Goal: Find specific page/section: Find specific page/section

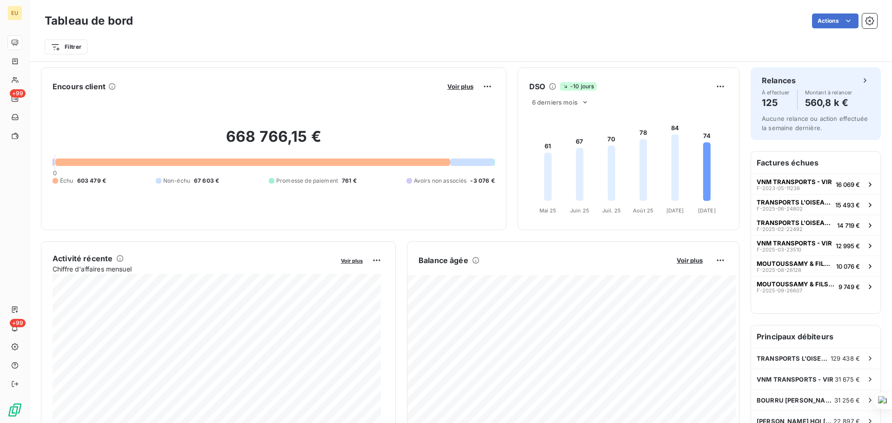
scroll to position [0, 0]
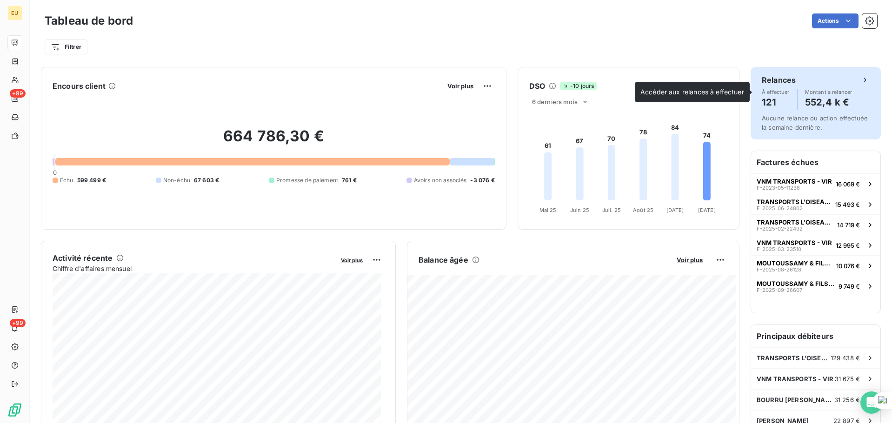
click at [842, 85] on div "Relances" at bounding box center [816, 79] width 108 height 11
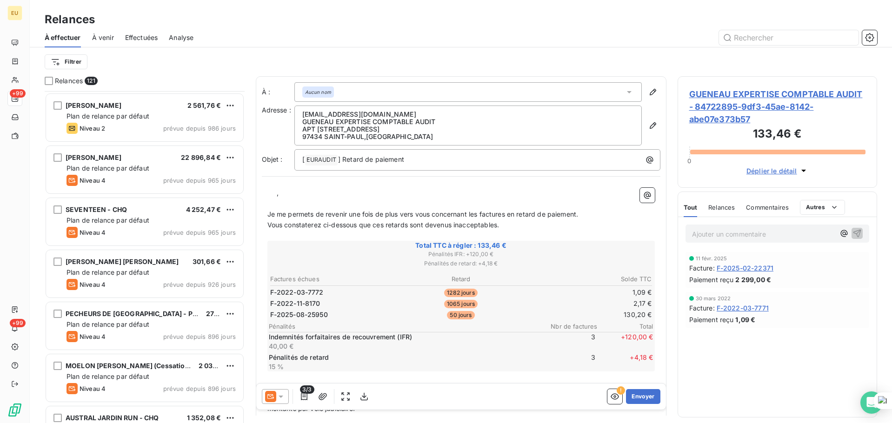
scroll to position [311, 0]
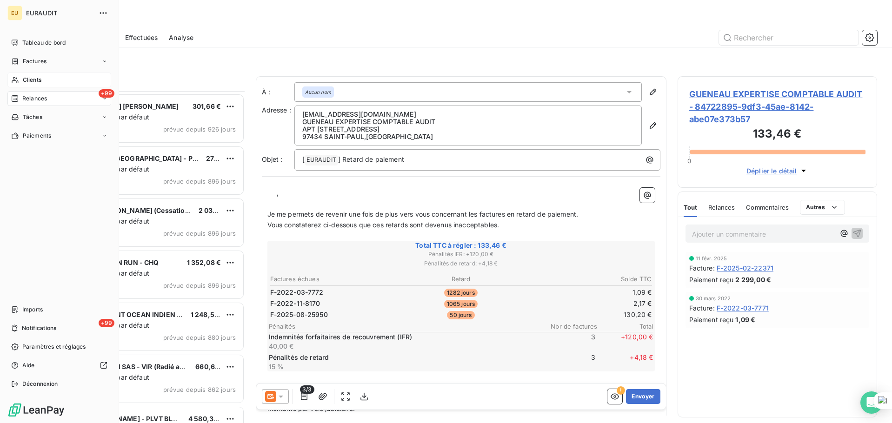
click at [40, 83] on span "Clients" at bounding box center [32, 80] width 19 height 8
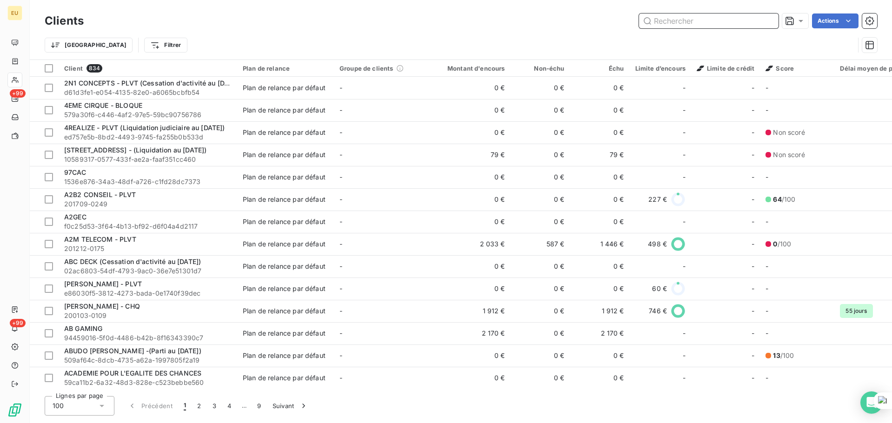
click at [705, 25] on input "text" at bounding box center [709, 20] width 140 height 15
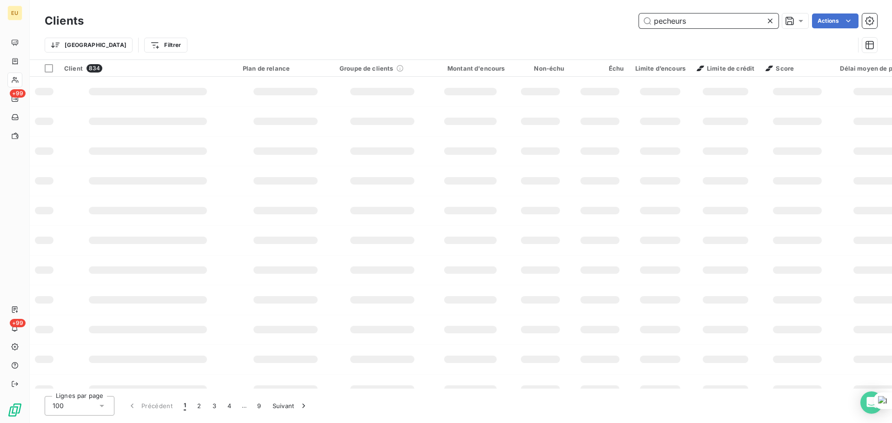
type input "pecheurs"
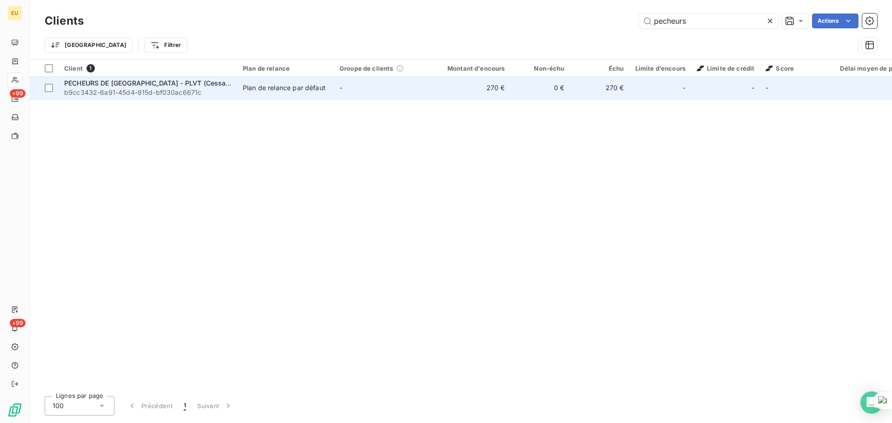
click at [166, 89] on span "b9cc3432-6a91-45d4-815d-bf030ac6671c" at bounding box center [147, 92] width 167 height 9
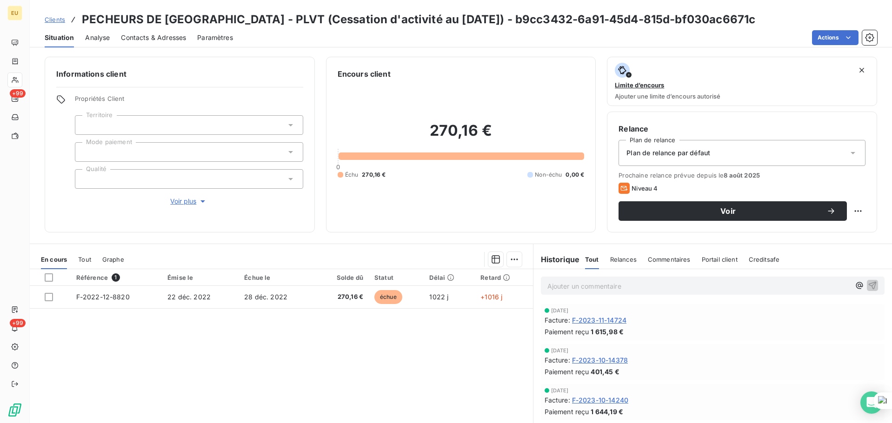
click at [56, 21] on span "Clients" at bounding box center [55, 19] width 20 height 7
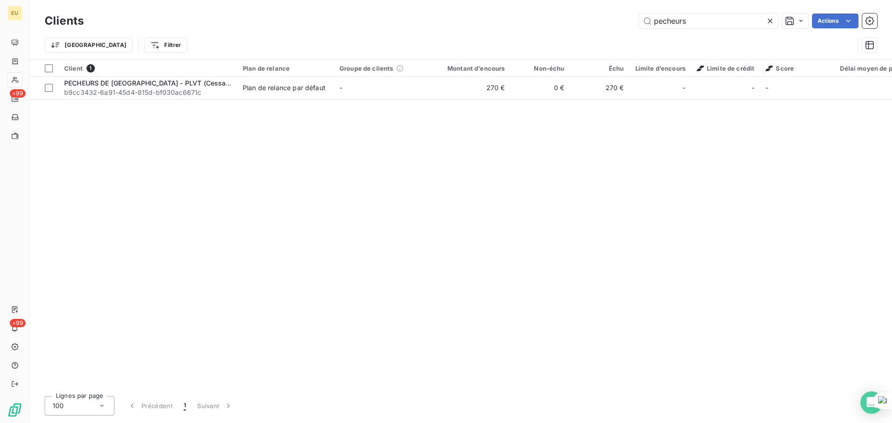
drag, startPoint x: 694, startPoint y: 20, endPoint x: 414, endPoint y: 76, distance: 285.1
click at [416, 75] on div "Clients pecheurs Actions Trier Filtrer Client 1 Plan de relance Groupe de clien…" at bounding box center [461, 211] width 862 height 423
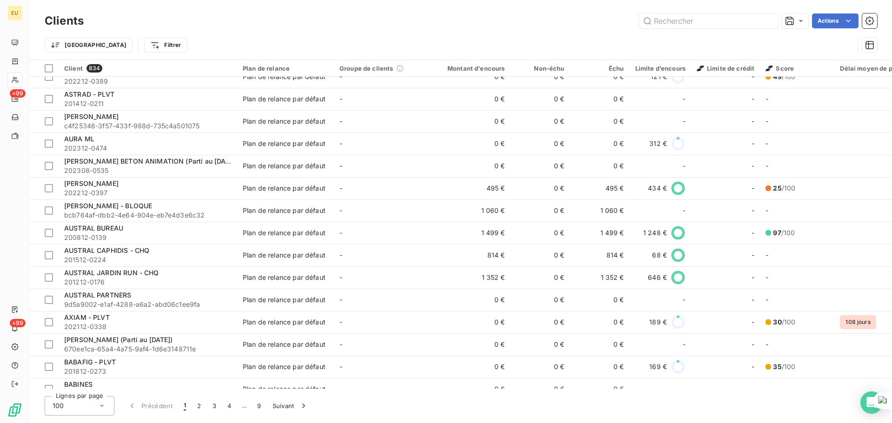
scroll to position [1861, 0]
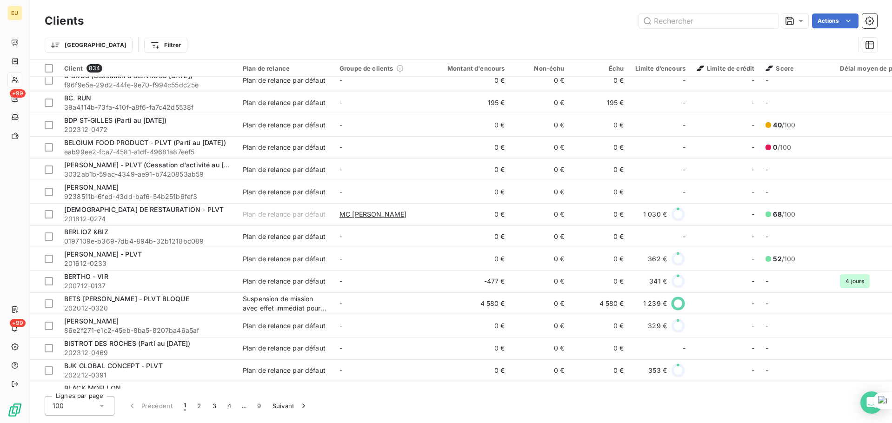
click at [105, 405] on icon at bounding box center [101, 405] width 9 height 9
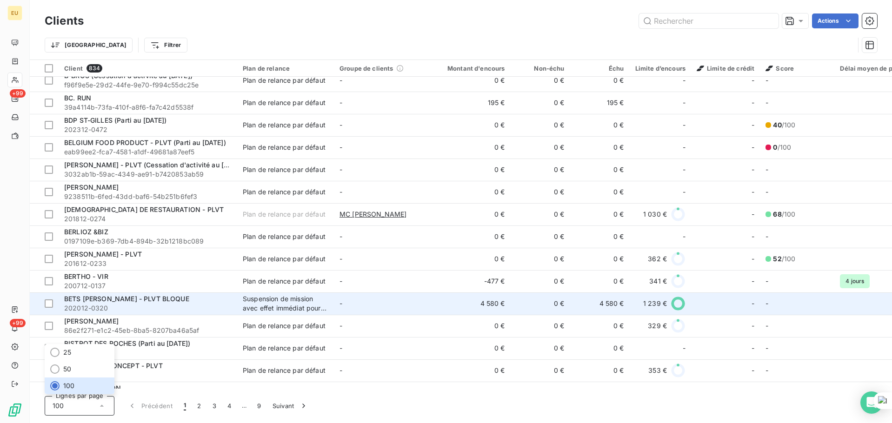
scroll to position [1925, 0]
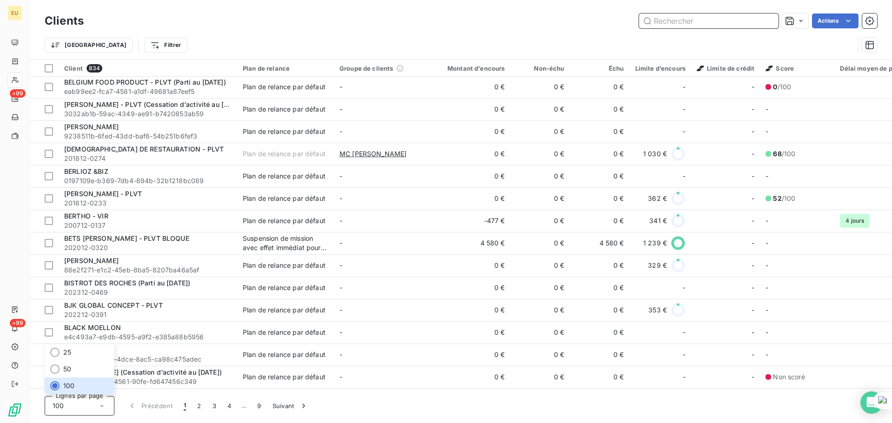
click at [758, 17] on input "text" at bounding box center [709, 20] width 140 height 15
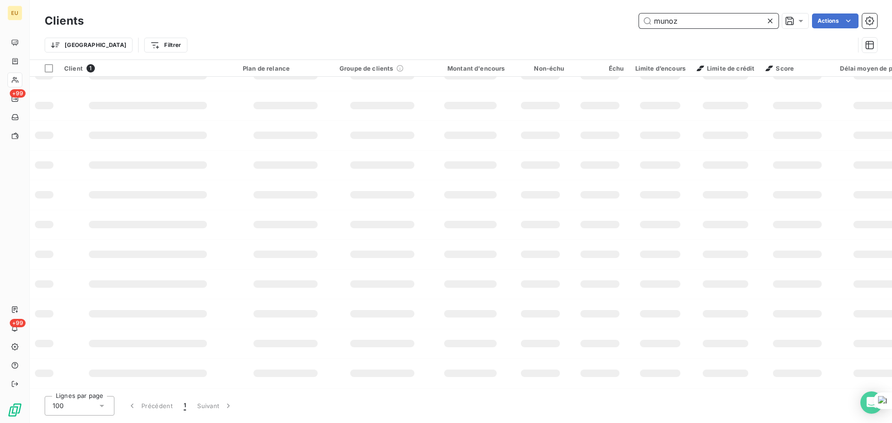
type input "munoz"
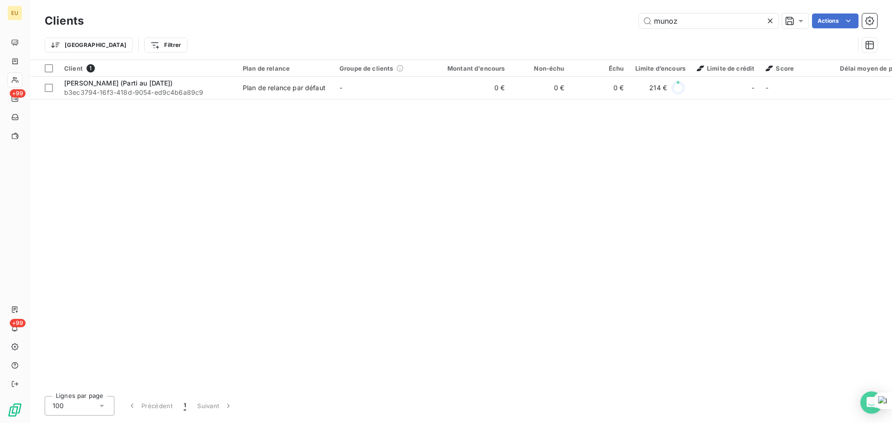
click at [193, 257] on div "Client 1 Plan de relance Groupe de clients Montant d'encours Non-échu Échu Limi…" at bounding box center [461, 224] width 862 height 329
